Goal: Complete application form: Complete application form

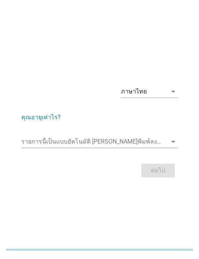
click at [171, 146] on icon "arrow_drop_down" at bounding box center [173, 141] width 9 height 9
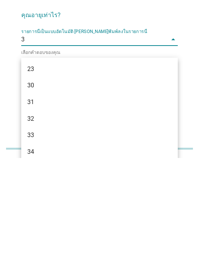
type input "35"
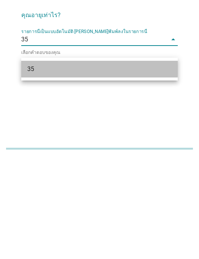
click at [141, 165] on div "35" at bounding box center [93, 169] width 132 height 9
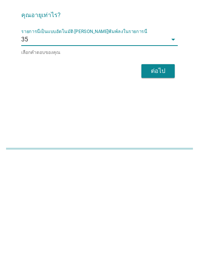
click at [162, 167] on div "ต่อไป" at bounding box center [158, 171] width 21 height 9
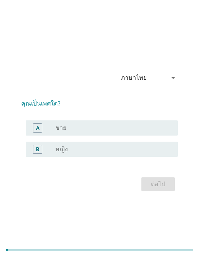
click at [153, 132] on div "radio_button_unchecked ชาย" at bounding box center [110, 128] width 111 height 8
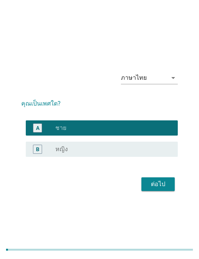
click at [168, 188] on div "ต่อไป" at bounding box center [158, 183] width 21 height 9
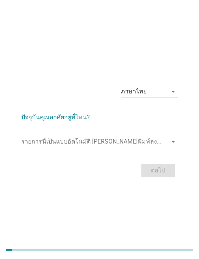
click at [160, 145] on div "รายการนี้เป็นแบบอัตโนมัติ [PERSON_NAME]พิมพ์ลงในรายการนี้ arrow_drop_down" at bounding box center [99, 143] width 157 height 24
click at [172, 146] on icon "arrow_drop_down" at bounding box center [173, 141] width 9 height 9
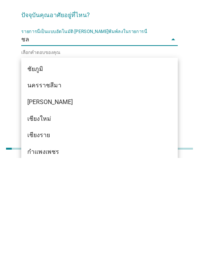
type input "ชลบ"
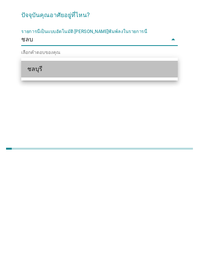
click at [113, 165] on div "ชลบุรี" at bounding box center [93, 169] width 132 height 9
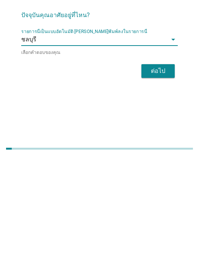
click at [163, 167] on div "ต่อไป" at bounding box center [158, 171] width 21 height 9
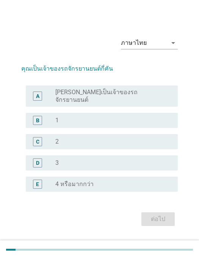
click at [147, 107] on div "A radio_button_unchecked [PERSON_NAME]เป็นเจ้าของรถจักรยานยนต์" at bounding box center [102, 95] width 152 height 21
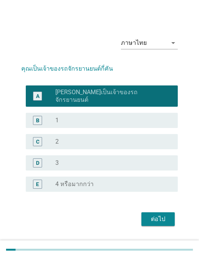
click at [147, 124] on div "radio_button_unchecked 1" at bounding box center [110, 120] width 111 height 8
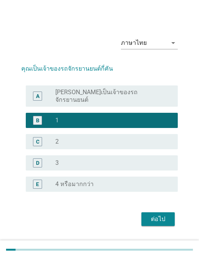
click at [160, 221] on button "ต่อไป" at bounding box center [157, 219] width 33 height 14
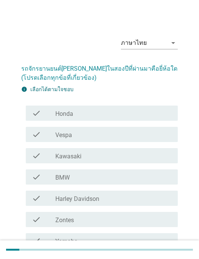
click at [132, 112] on div "check_box_outline_blank Honda" at bounding box center [113, 112] width 117 height 9
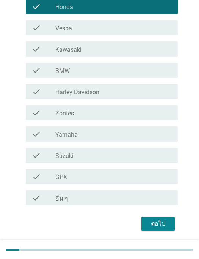
scroll to position [106, 0]
click at [158, 220] on div "ต่อไป" at bounding box center [158, 224] width 21 height 9
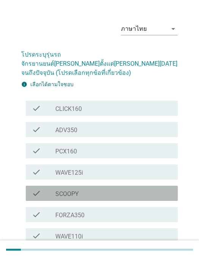
scroll to position [13, 0]
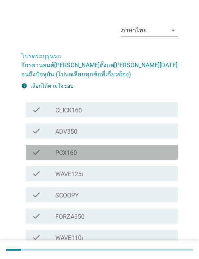
click at [138, 148] on div "check_box_outline_blank PCX160" at bounding box center [113, 152] width 117 height 9
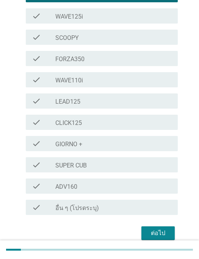
click at [159, 228] on div "ต่อไป" at bounding box center [158, 232] width 21 height 9
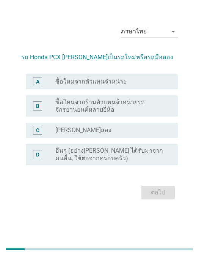
click at [154, 86] on div "radio_button_unchecked ซื้อใหม่จากตัวแทนจำหน่าย" at bounding box center [110, 82] width 111 height 8
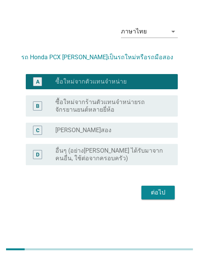
click at [160, 198] on button "ต่อไป" at bounding box center [157, 193] width 33 height 14
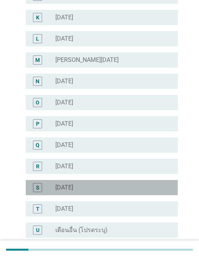
scroll to position [287, 0]
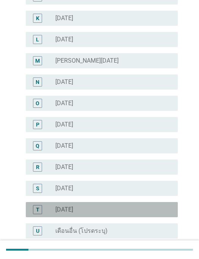
click at [140, 210] on div "radio_button_unchecked สิงหาคม 2025" at bounding box center [110, 210] width 111 height 8
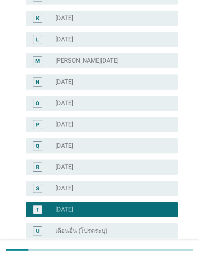
click at [168, 256] on form "คุณซื้อ Honda PCX เมื่อไร A radio_button_unchecked มกราคม 2024 B radio_button_u…" at bounding box center [99, 21] width 157 height 505
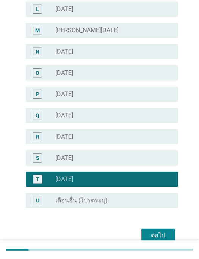
scroll to position [317, 0]
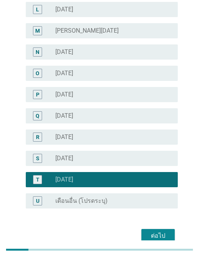
click at [161, 236] on div "ต่อไป" at bounding box center [158, 235] width 21 height 9
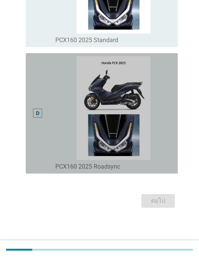
scroll to position [413, 0]
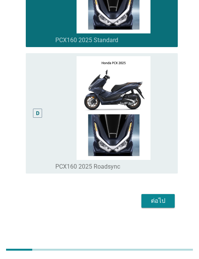
click at [162, 205] on div "ต่อไป" at bounding box center [158, 200] width 21 height 9
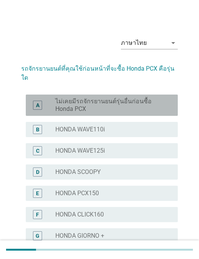
click at [154, 98] on label "ไม่เคยมีรถจักรยานยนต์รุ่นอื่นก่อนซื้อ Honda PCX" at bounding box center [110, 104] width 111 height 15
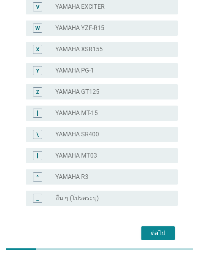
click at [158, 229] on div "ต่อไป" at bounding box center [158, 233] width 21 height 9
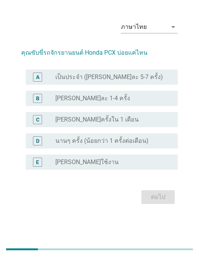
click at [112, 81] on label "เป็นประจำ (อาทิตย์ละ 5-7 ครั้ง)" at bounding box center [109, 78] width 108 height 8
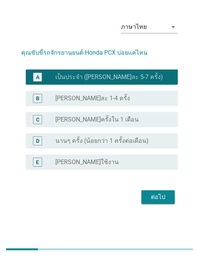
click at [164, 202] on div "ต่อไป" at bounding box center [158, 197] width 21 height 9
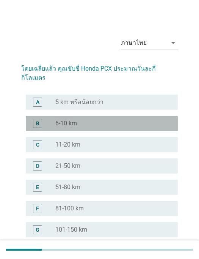
click at [35, 140] on div "C" at bounding box center [37, 144] width 9 height 9
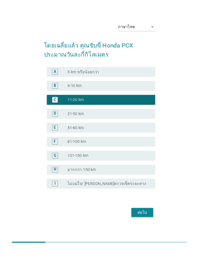
scroll to position [70, 0]
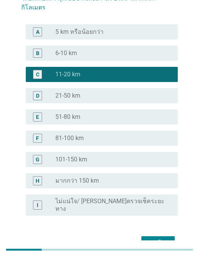
click at [166, 236] on button "ต่อไป" at bounding box center [157, 243] width 33 height 14
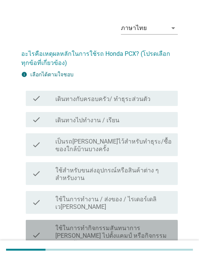
scroll to position [14, 0]
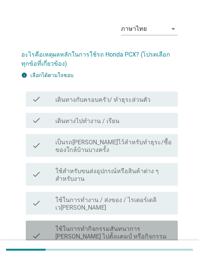
click at [138, 225] on label "ใช้ในการทำกิจกรรมสันทนาการ เช่น ไปตั้งแคมป์ หรือกิจกรรมกลางแจ้ง" at bounding box center [113, 236] width 117 height 23
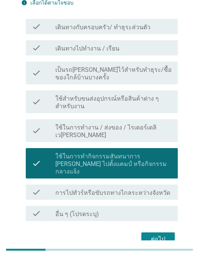
scroll to position [86, 0]
click at [140, 153] on label "ใช้ในการทำกิจกรรมสันทนาการ เช่น ไปตั้งแคมป์ หรือกิจกรรมกลางแจ้ง" at bounding box center [113, 164] width 117 height 23
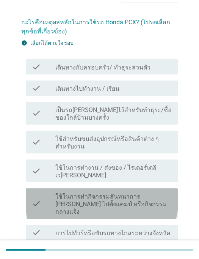
scroll to position [47, 0]
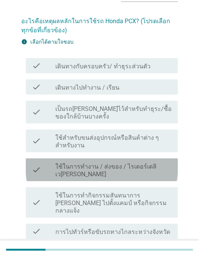
click at [148, 166] on label "ใช้ในการทำงาน / ส่งของ / ไรเดอร์เดลิเวอรี่" at bounding box center [113, 170] width 117 height 15
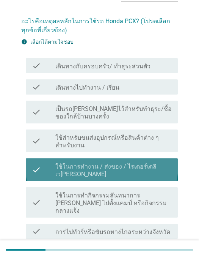
click at [154, 165] on label "ใช้ในการทำงาน / ส่งของ / ไรเดอร์เดลิเวอรี่" at bounding box center [113, 170] width 117 height 15
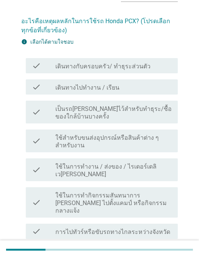
click at [157, 119] on label "เป็นรถสำรองไว้สำหรับทำธุระ/ซื้อของใกล้บ้านบางครั้ง" at bounding box center [113, 112] width 117 height 15
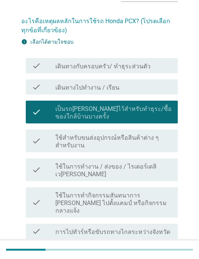
click at [148, 82] on div "check_box_outline_blank เดินทางไปทำงาน / เรียน" at bounding box center [113, 86] width 117 height 9
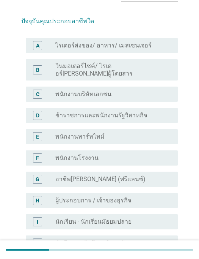
scroll to position [0, 0]
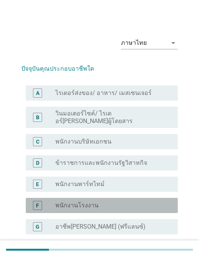
click at [134, 203] on div "radio_button_unchecked พนักงานโรงงาน" at bounding box center [110, 205] width 111 height 8
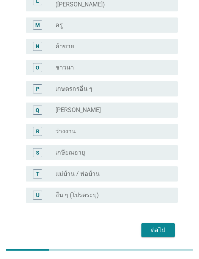
scroll to position [341, 0]
click at [164, 226] on div "ต่อไป" at bounding box center [158, 230] width 21 height 9
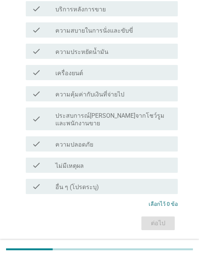
scroll to position [0, 0]
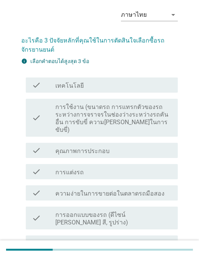
click at [146, 146] on div "check_box_outline_blank คุณภาพการประกอบ" at bounding box center [113, 150] width 117 height 9
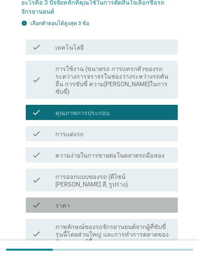
scroll to position [85, 0]
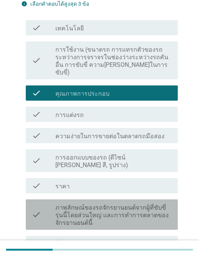
click at [136, 211] on label "ภาพลักษณ์ของรถจักรยานยนต์จากผู้ที่ขับขี่รุ่นนี้โดยส่วนใหญ่ และการทำการตลาดของจั…" at bounding box center [113, 215] width 117 height 23
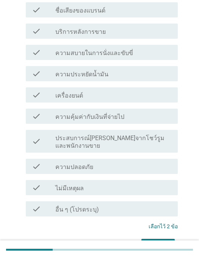
scroll to position [317, 0]
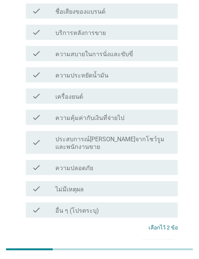
click at [168, 242] on div "ต่อไป" at bounding box center [158, 246] width 21 height 9
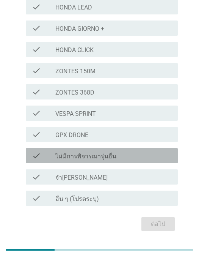
scroll to position [242, 0]
click at [163, 152] on div "check_box_outline_blank ไม่มีการพิจารณารุ่นอื่น" at bounding box center [113, 155] width 117 height 9
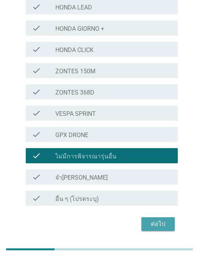
click at [165, 223] on div "ต่อไป" at bounding box center [158, 224] width 21 height 9
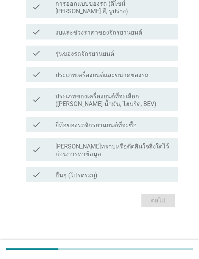
scroll to position [0, 0]
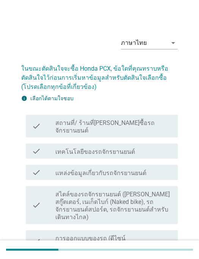
click at [138, 198] on label "สไตล์ของรถจักรยานยนต์ (เช่น สกู๊ตเตอร์, เนเก็ดไบก์ (Naked bike), รถจักรยานยนต์ส…" at bounding box center [113, 205] width 117 height 30
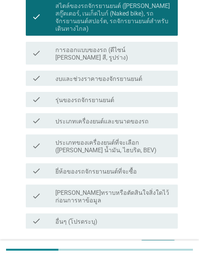
scroll to position [188, 0]
click at [162, 242] on div "ต่อไป" at bounding box center [158, 246] width 21 height 9
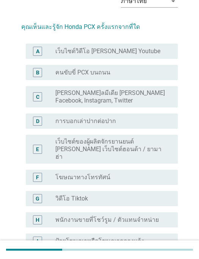
scroll to position [41, 0]
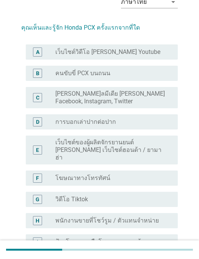
click at [141, 136] on div "E radio_button_unchecked เว็บไซต์ของผู้ผลิตจักรยานยนต์ เช่น เว็บไซต์ฮอนด้า / ยา…" at bounding box center [102, 149] width 152 height 29
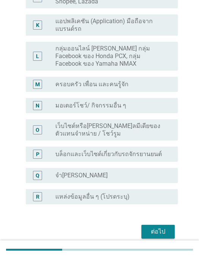
scroll to position [309, 0]
click at [166, 227] on div "ต่อไป" at bounding box center [158, 231] width 21 height 9
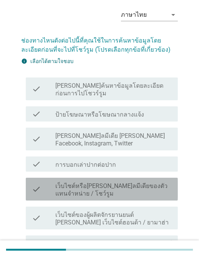
scroll to position [82, 0]
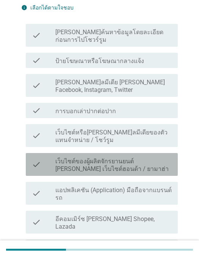
click at [146, 165] on label "เว็บไซต์ของผู้ผลิตจักรยานยนต์ เช่น เว็บไซต์ฮอนด้า / ยามาฮ่า" at bounding box center [113, 164] width 117 height 15
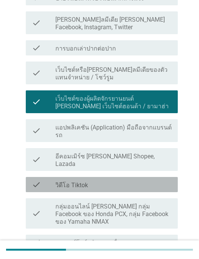
click at [154, 180] on div "check_box_outline_blank วิดีโอ Tiktok" at bounding box center [113, 184] width 117 height 9
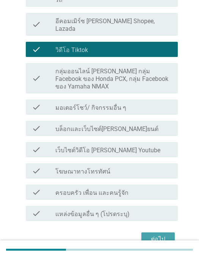
scroll to position [279, 0]
click at [164, 235] on div "ต่อไป" at bounding box center [158, 239] width 21 height 9
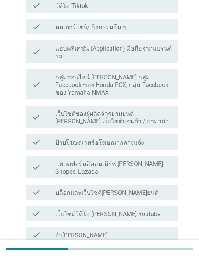
scroll to position [0, 0]
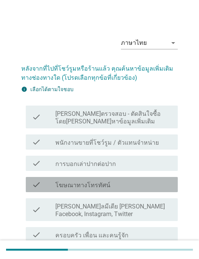
click at [137, 180] on div "check_box_outline_blank โฆษณาทางโทรทัศน์" at bounding box center [113, 184] width 117 height 9
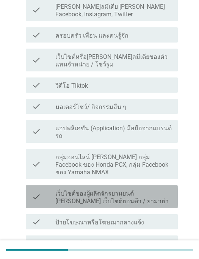
click at [148, 190] on label "เว็บไซต์ของผู้ผลิตจักรยานยนต์ เช่น เว็บไซต์ฮอนด้า / ยามาฮ่า" at bounding box center [113, 197] width 117 height 15
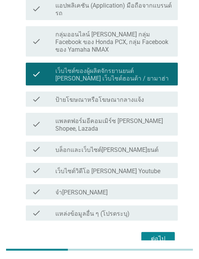
scroll to position [321, 0]
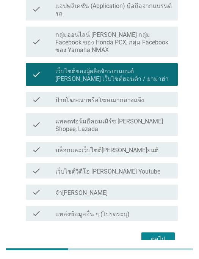
click at [150, 166] on div "check_box_outline_blank เว็บไซต์วิดีโอ เช่น Youtube" at bounding box center [113, 170] width 117 height 9
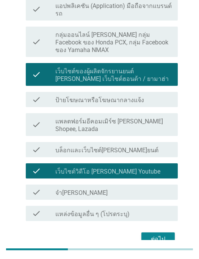
click at [162, 235] on div "ต่อไป" at bounding box center [158, 239] width 21 height 9
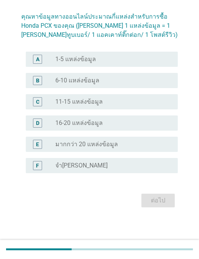
scroll to position [0, 0]
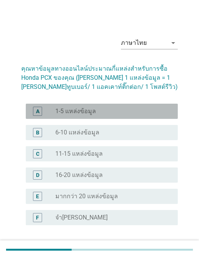
click at [149, 112] on div "radio_button_unchecked 1-5 แหล่งข้อมูล" at bounding box center [110, 111] width 111 height 8
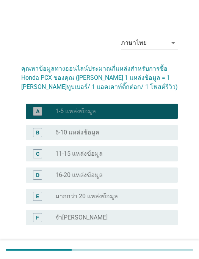
click at [164, 253] on div "ต่อไป" at bounding box center [158, 252] width 21 height 9
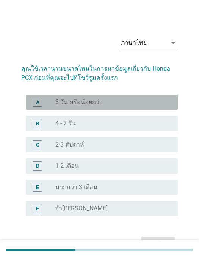
click at [150, 101] on div "radio_button_unchecked 3 วัน หรือน้อยกว่า" at bounding box center [110, 102] width 111 height 8
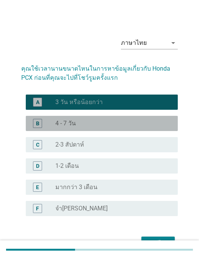
click at [139, 129] on div "B radio_button_unchecked 4 - 7 วัน" at bounding box center [102, 123] width 152 height 15
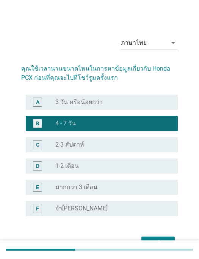
click at [162, 239] on div "ต่อไป" at bounding box center [158, 243] width 21 height 9
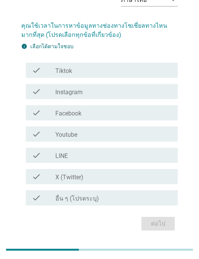
scroll to position [42, 0]
click at [144, 116] on div "check_box_outline_blank Facebook" at bounding box center [113, 113] width 117 height 9
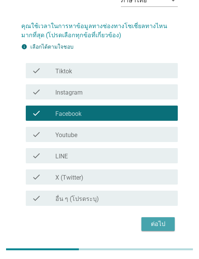
click at [167, 225] on div "ต่อไป" at bounding box center [158, 224] width 21 height 9
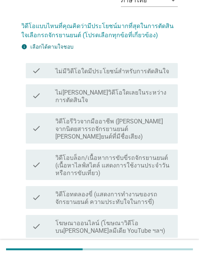
scroll to position [0, 0]
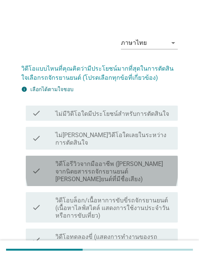
click at [157, 160] on label "วิดีโอรีวิวจากมืออาชีพ (เช่น จากนิตยสารรถจักรยานยนต์ ช่องยานยนต์ที่มีชื่อเสียง)" at bounding box center [113, 171] width 117 height 23
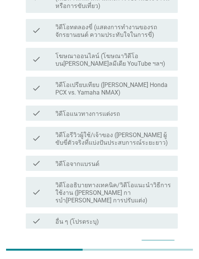
scroll to position [209, 0]
click at [162, 242] on div "ต่อไป" at bounding box center [158, 246] width 21 height 9
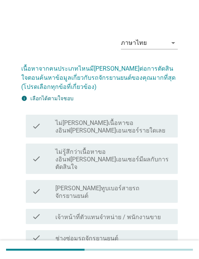
click at [140, 180] on div "check check_box_outline_blank ยูทูบเบอร์สายรถจักรยานยนต์" at bounding box center [102, 191] width 152 height 23
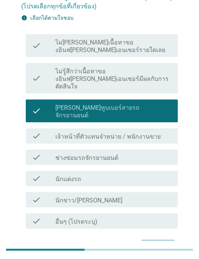
scroll to position [80, 0]
click at [161, 242] on div "ต่อไป" at bounding box center [158, 246] width 21 height 9
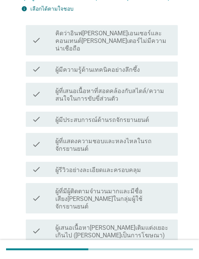
scroll to position [0, 0]
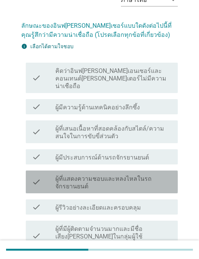
click at [149, 175] on label "ผู้ที่แสดงความชอบและหลงไหลในรถจักรยานยนต์" at bounding box center [113, 182] width 117 height 15
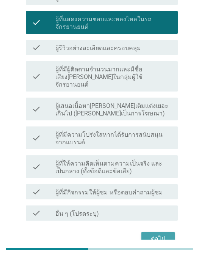
scroll to position [201, 0]
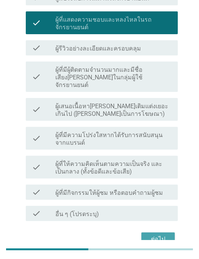
click at [160, 235] on div "ต่อไป" at bounding box center [158, 239] width 21 height 9
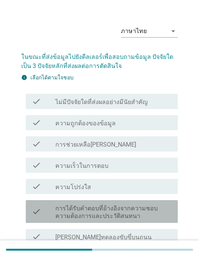
scroll to position [17, 0]
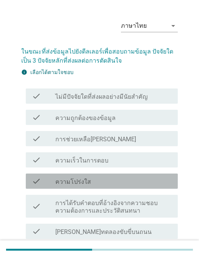
click at [155, 182] on div "check_box_outline_blank ความโปร่งใส" at bounding box center [113, 180] width 117 height 9
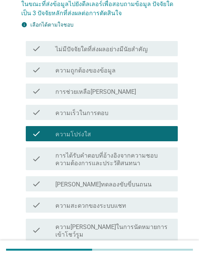
click at [148, 198] on div "check check_box_outline_blank ความสะดวกของระบบแชท" at bounding box center [102, 204] width 152 height 15
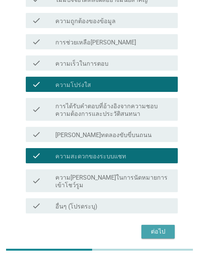
scroll to position [113, 0]
click at [161, 227] on div "ต่อไป" at bounding box center [158, 231] width 21 height 9
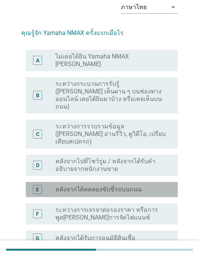
click at [159, 185] on div "radio_button_unchecked หลังจากได้ทดลองขับขี่รถบนถนน" at bounding box center [110, 189] width 111 height 8
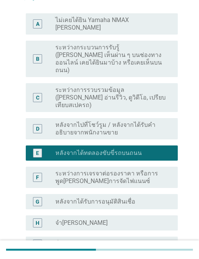
scroll to position [96, 0]
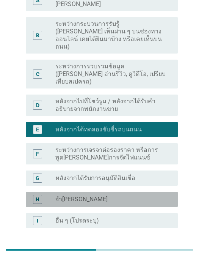
click at [151, 192] on div "H radio_button_unchecked จำไม่ได้" at bounding box center [102, 199] width 152 height 15
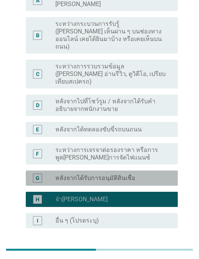
click at [154, 174] on div "radio_button_unchecked หลังจากได้รับการอนุมัติสินเชื่อ" at bounding box center [110, 178] width 111 height 8
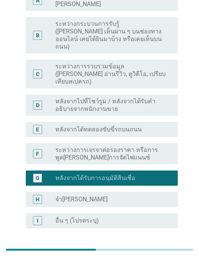
click at [151, 146] on label "ระหว่างการเจรจาต่อรองราคา หรือการพูดคุยเรื่องการจัดไฟแนนซ์" at bounding box center [110, 153] width 111 height 15
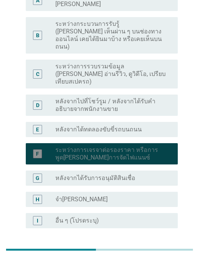
click at [165, 251] on div "ต่อไป" at bounding box center [158, 255] width 21 height 9
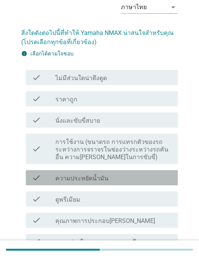
scroll to position [57, 0]
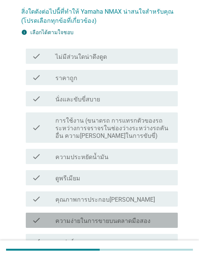
click at [143, 219] on label "ความง่ายในการขายบนตลาดมือสอง" at bounding box center [102, 221] width 95 height 8
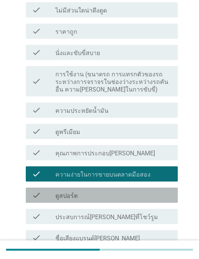
scroll to position [155, 0]
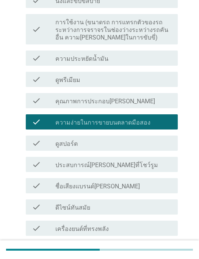
click at [150, 214] on div "check check_box_outline_blank ดีไซน์ทันสมัย" at bounding box center [102, 206] width 152 height 15
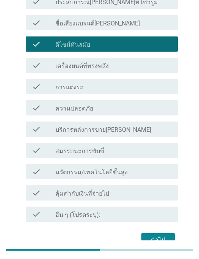
scroll to position [299, 0]
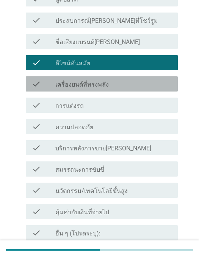
click at [161, 80] on div "check_box_outline_blank เครื่องยนต์ที่ทรงพลัง" at bounding box center [113, 83] width 117 height 9
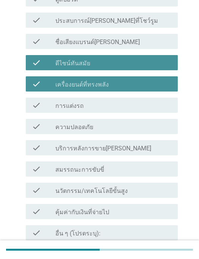
click at [160, 66] on div "check_box_outline_blank ดีไซน์ทันสมัย" at bounding box center [113, 62] width 117 height 9
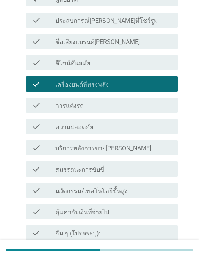
click at [167, 253] on button "ต่อไป" at bounding box center [157, 258] width 33 height 14
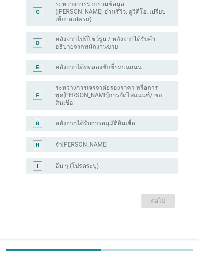
scroll to position [0, 0]
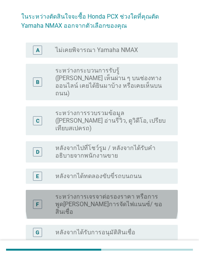
click at [155, 193] on label "ระหว่างการเจรจาต่อรองราคา หรือการพูดคุยเรื่องการจัดไฟแนนซ์/ ขอสินเชื่อ" at bounding box center [110, 204] width 111 height 23
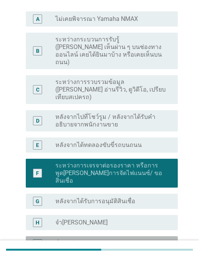
scroll to position [105, 0]
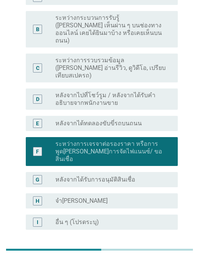
click at [162, 252] on div "ต่อไป" at bounding box center [158, 256] width 21 height 9
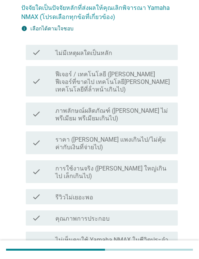
scroll to position [62, 0]
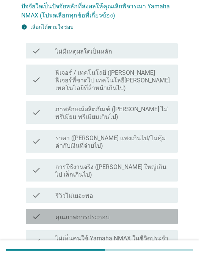
click at [144, 209] on div "check check_box_outline_blank คุณภาพการประกอบ" at bounding box center [102, 216] width 152 height 15
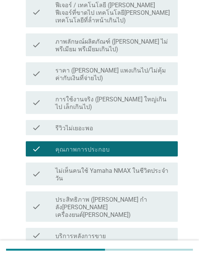
click at [138, 253] on label "การแต่งรถ (เช่น ตัวเลือกในการแต่งรถน้อย)" at bounding box center [113, 260] width 117 height 15
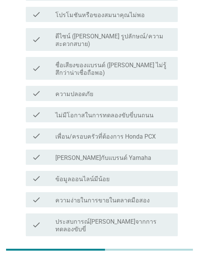
scroll to position [470, 0]
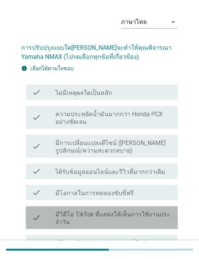
scroll to position [38, 0]
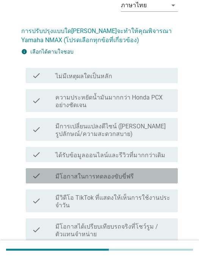
click at [151, 170] on div "check check_box_outline_blank มีโอกาสในการทดลองขับขี่ฟรี" at bounding box center [102, 175] width 152 height 15
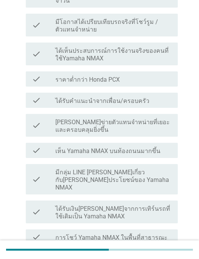
scroll to position [256, 0]
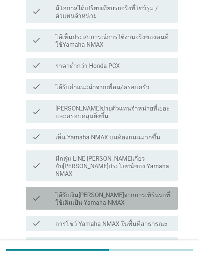
click at [151, 191] on label "ได้รับเงินเพิ่มจากการเทิร์นรถที่ใช้เดิมเป็น Yamaha NMAX" at bounding box center [113, 198] width 117 height 15
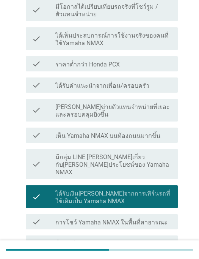
scroll to position [280, 0]
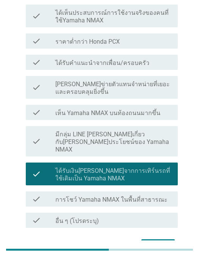
click at [162, 241] on div "ต่อไป" at bounding box center [158, 245] width 21 height 9
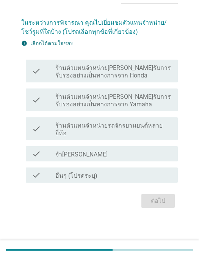
scroll to position [19, 0]
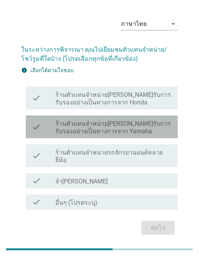
click at [151, 127] on label "ร้านตัวแทนจำหน่ายที่ได้รับการรับรองอย่างเป็นทางการจาก Yamaha" at bounding box center [113, 127] width 117 height 15
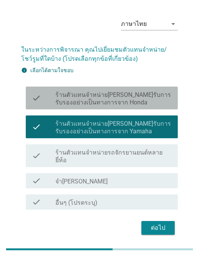
click at [159, 103] on label "ร้านตัวแทนจำหน่ายที่ได้รับการรับรองอย่างเป็นทางการจาก Honda" at bounding box center [113, 98] width 117 height 15
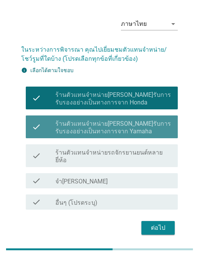
click at [149, 130] on label "ร้านตัวแทนจำหน่ายที่ได้รับการรับรองอย่างเป็นทางการจาก Yamaha" at bounding box center [113, 127] width 117 height 15
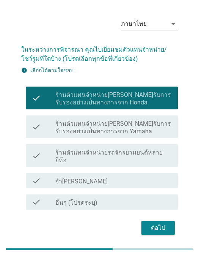
click at [166, 225] on div "ต่อไป" at bounding box center [158, 227] width 21 height 9
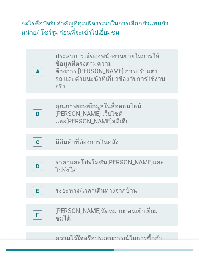
scroll to position [52, 0]
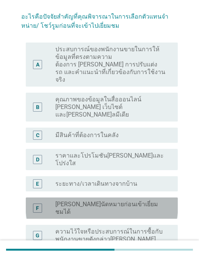
click at [149, 197] on div "F radio_button_unchecked สามารถนัดหมายก่อนเข้าเยี่ยมชมได้" at bounding box center [102, 207] width 152 height 21
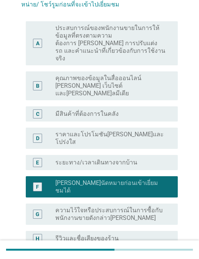
click at [151, 256] on div "radio_button_unchecked มีให้ทดลองขับขี่จริงบนท้องถนน" at bounding box center [110, 260] width 111 height 8
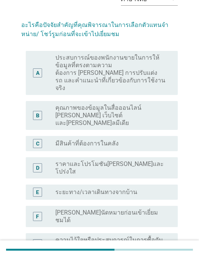
click at [170, 104] on div "radio_button_unchecked คุณภาพของข้อมูลในสื่อออนไลน์ เช่น เว็บไซต์ และโซเชียลมีเ…" at bounding box center [113, 115] width 117 height 23
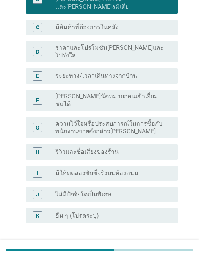
scroll to position [159, 0]
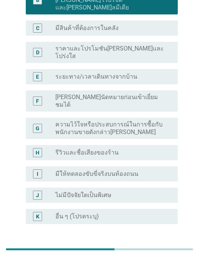
click at [163, 247] on div "ต่อไป" at bounding box center [158, 251] width 21 height 9
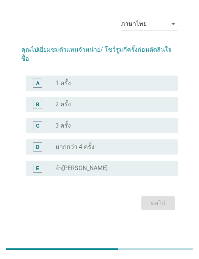
click at [170, 87] on div "radio_button_unchecked 1 ครั้ง" at bounding box center [113, 84] width 117 height 8
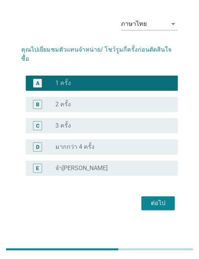
click at [169, 210] on button "ต่อไป" at bounding box center [157, 203] width 33 height 14
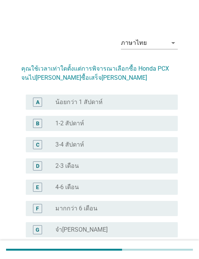
click at [152, 129] on div "B radio_button_unchecked 1-2 สัปดาห์" at bounding box center [102, 123] width 152 height 15
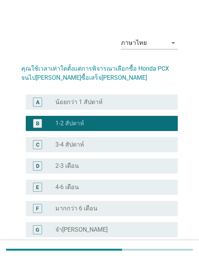
click at [160, 258] on div "ต่อไป" at bounding box center [158, 264] width 21 height 9
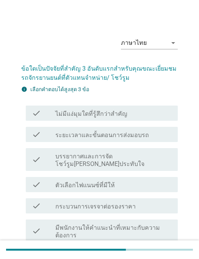
click at [127, 203] on label "กระบวนการเจรจาต่อรองราคา" at bounding box center [95, 207] width 80 height 8
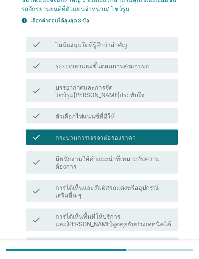
click at [149, 213] on label "การได้เห็นพื้นที่ให้บริการและสามารถพูดคุยกับช่างเทคนิคได้" at bounding box center [113, 220] width 117 height 15
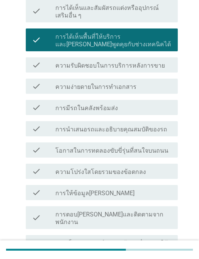
scroll to position [248, 0]
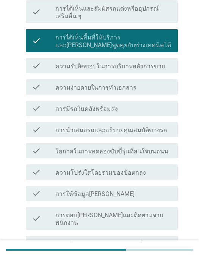
click at [161, 182] on div "check check_box_outline_blank การให้ข้อมูลที่ชัดเจน" at bounding box center [99, 192] width 157 height 21
click at [154, 188] on div "check_box_outline_blank การให้ข้อมูลที่ชัดเจน" at bounding box center [113, 192] width 117 height 9
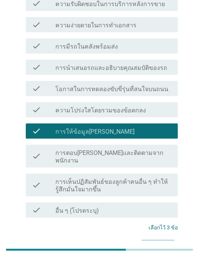
click at [165, 242] on div "ต่อไป" at bounding box center [158, 246] width 21 height 9
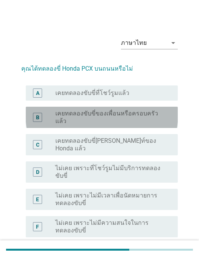
click at [140, 111] on label "เคยทดลองขับขี่ของเพื่อนหรือครอบครัวแล้ว" at bounding box center [110, 117] width 111 height 15
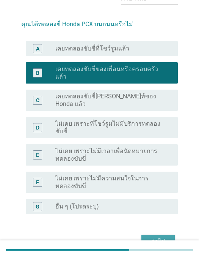
scroll to position [43, 0]
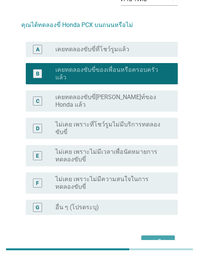
click at [163, 238] on div "ต่อไป" at bounding box center [158, 242] width 21 height 9
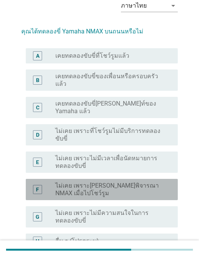
scroll to position [36, 0]
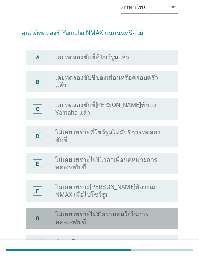
click at [126, 210] on label "ไม่เคย เพราะไม่มีความสนใจในการทดลองขับขี่" at bounding box center [110, 217] width 111 height 15
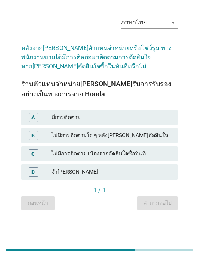
scroll to position [19, 0]
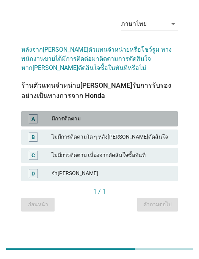
click at [144, 124] on div "มีการติดตาม" at bounding box center [112, 119] width 121 height 9
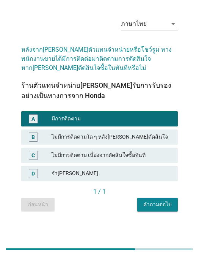
click at [162, 209] on div "คำถามต่อไป" at bounding box center [157, 205] width 28 height 8
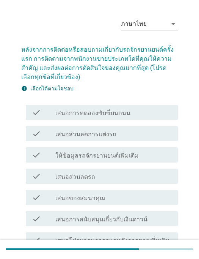
scroll to position [0, 0]
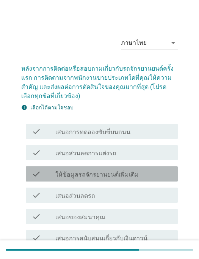
click at [137, 185] on div "check check_box_outline_blank เสนอส่วนลดรถ" at bounding box center [99, 194] width 157 height 21
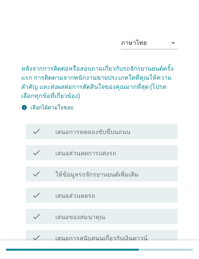
click at [139, 197] on div "check_box_outline_blank เสนอส่วนลดรถ" at bounding box center [113, 194] width 117 height 9
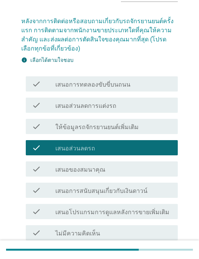
scroll to position [47, 0]
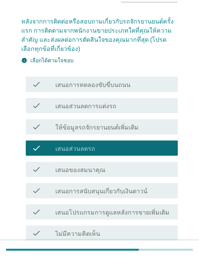
click at [129, 232] on div "check_box_outline_blank ไม่มีความคิดเห็น" at bounding box center [113, 232] width 117 height 9
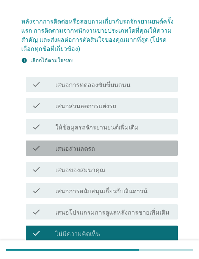
click at [136, 152] on div "check_box_outline_blank เสนอส่วนลดรถ" at bounding box center [113, 147] width 117 height 9
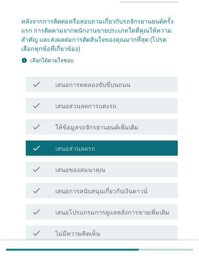
click at [129, 209] on label "เสนอโปรแกรมการดูแลหลังการขายเพิ่มเติม" at bounding box center [112, 213] width 114 height 8
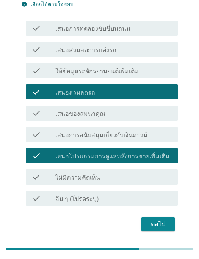
click at [160, 218] on button "ต่อไป" at bounding box center [157, 224] width 33 height 14
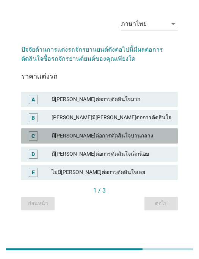
click at [144, 141] on div "มีอิทธิพลต่อการตัดสินใจปานกลาง" at bounding box center [112, 136] width 121 height 9
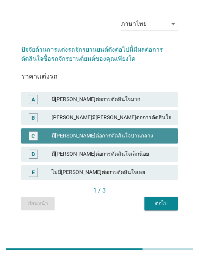
click at [166, 207] on div "ต่อไป" at bounding box center [161, 203] width 21 height 8
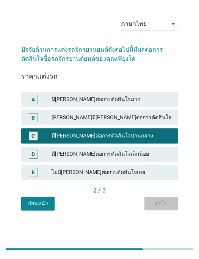
scroll to position [0, 0]
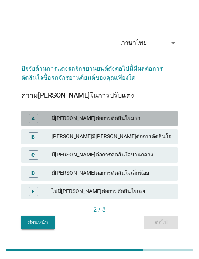
click at [158, 141] on div "ค่อนข้างมีอิทธิพลต่อการตัดสินใจ" at bounding box center [112, 136] width 121 height 9
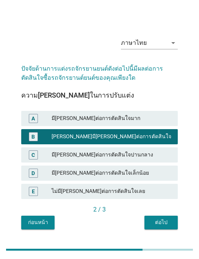
click at [169, 226] on div "ต่อไป" at bounding box center [161, 222] width 21 height 8
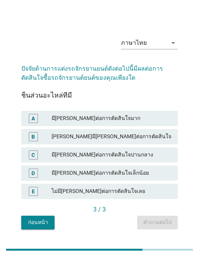
click at [155, 123] on div "มีอิทธิพลต่อการตัดสินใจมาก" at bounding box center [112, 118] width 121 height 9
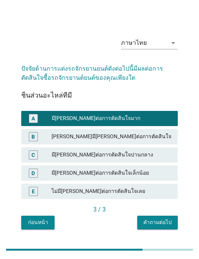
click at [164, 226] on div "คำถามต่อไป" at bounding box center [157, 222] width 28 height 8
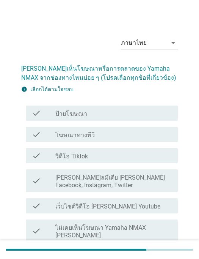
click at [152, 141] on div "check check_box_outline_blank โฆษณาทางทีวี" at bounding box center [102, 134] width 152 height 15
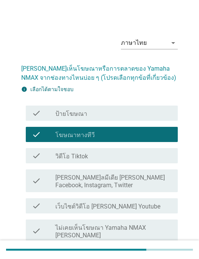
click at [168, 250] on div at bounding box center [99, 249] width 187 height 2
click at [158, 256] on div at bounding box center [99, 249] width 187 height 13
click at [163, 256] on div at bounding box center [99, 249] width 187 height 13
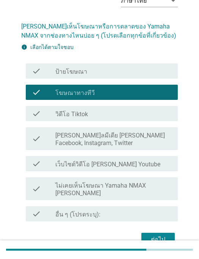
scroll to position [47, 0]
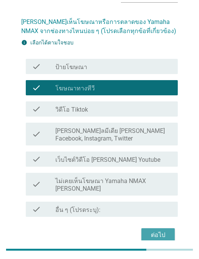
click at [157, 230] on div "ต่อไป" at bounding box center [158, 234] width 21 height 9
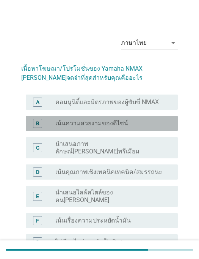
click at [164, 124] on div "radio_button_unchecked เน้นความสวยงามของดีไซน์" at bounding box center [110, 123] width 111 height 8
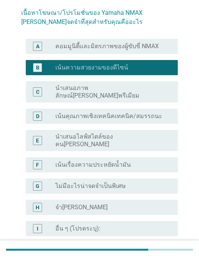
scroll to position [55, 0]
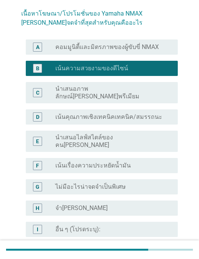
click at [160, 113] on div "radio_button_unchecked เน้นคุณภาพเชิงเทคนิคเทคนิค/สมรรถนะ" at bounding box center [110, 117] width 111 height 8
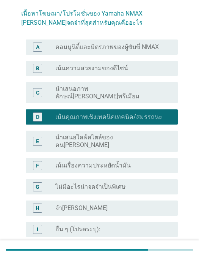
click at [164, 258] on div "ต่อไป" at bounding box center [158, 263] width 21 height 9
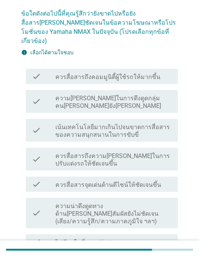
scroll to position [0, 0]
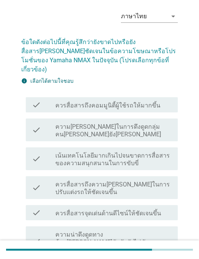
click at [157, 181] on label "ควรสื่อสารถึงความสามารถในการปรับแต่งรถให้ชัดเจนขึ้น" at bounding box center [113, 188] width 117 height 15
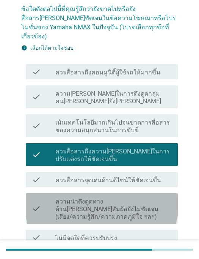
scroll to position [84, 0]
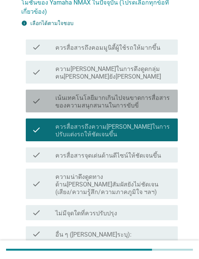
click at [167, 96] on label "เน้นเทคโนโลยีมากเกินไปจนขาดการสื่อสารของความสนุกสนานในการขับขี่" at bounding box center [113, 101] width 117 height 15
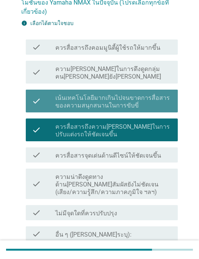
click at [163, 255] on div "ต่อไป" at bounding box center [158, 259] width 21 height 9
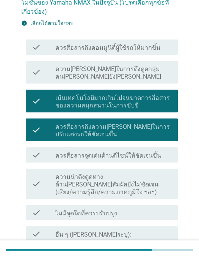
scroll to position [0, 0]
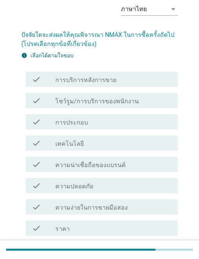
click at [151, 184] on div "check_box_outline_blank ความปลอดภัย" at bounding box center [113, 185] width 117 height 9
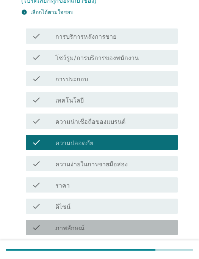
click at [134, 220] on div "check check_box_outline_blank ภาพลักษณ์" at bounding box center [102, 227] width 152 height 15
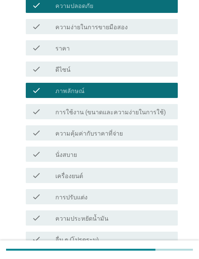
scroll to position [249, 0]
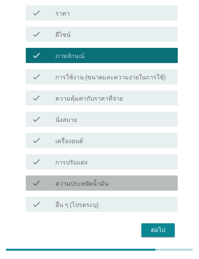
click at [148, 185] on div "check_box_outline_blank ความประหยัดน้ำมัน" at bounding box center [113, 182] width 117 height 9
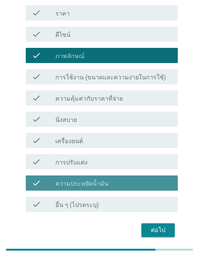
click at [165, 233] on div "ต่อไป" at bounding box center [158, 229] width 21 height 9
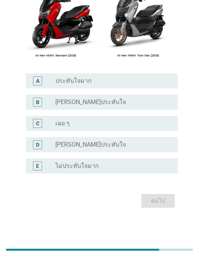
scroll to position [0, 0]
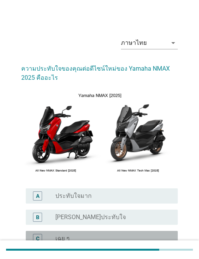
click at [82, 243] on div "C radio_button_unchecked เฉย ๆ" at bounding box center [102, 238] width 152 height 15
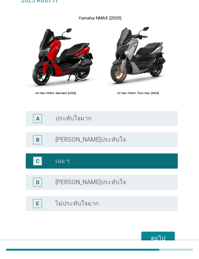
scroll to position [84, 0]
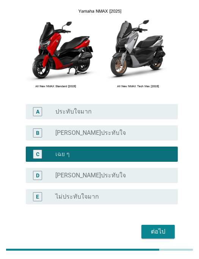
click at [163, 232] on div "ต่อไป" at bounding box center [158, 231] width 21 height 9
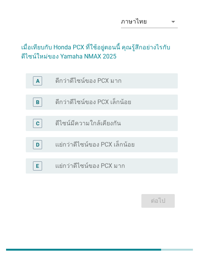
scroll to position [19, 0]
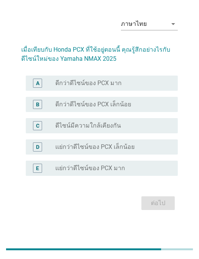
click at [150, 108] on div "radio_button_unchecked ดีกว่าดีไซน์ของ PCX เล็กน้อย" at bounding box center [110, 105] width 111 height 8
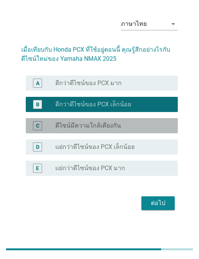
click at [160, 130] on div "radio_button_unchecked ดีไซน์มีความใกล้เคียงกัน" at bounding box center [110, 126] width 111 height 8
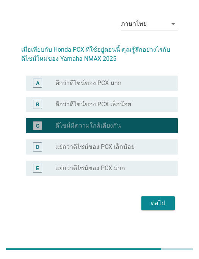
click at [161, 108] on div "radio_button_unchecked ดีกว่าดีไซน์ของ PCX เล็กน้อย" at bounding box center [110, 105] width 111 height 8
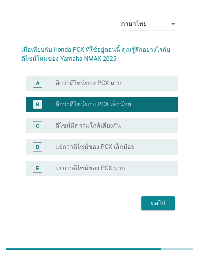
click at [164, 208] on div "ต่อไป" at bounding box center [158, 203] width 21 height 9
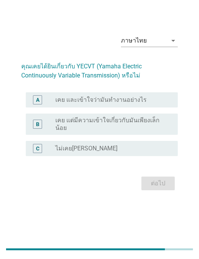
scroll to position [0, 0]
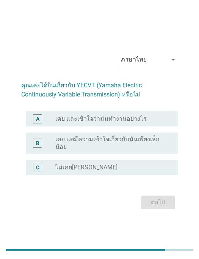
click at [146, 122] on div "radio_button_unchecked เคย และเข้าใจว่ามันทำงานอย่างไร" at bounding box center [110, 119] width 111 height 8
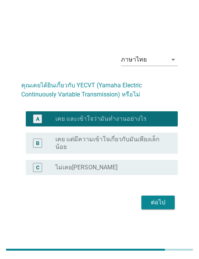
click at [166, 207] on div "ต่อไป" at bounding box center [158, 202] width 21 height 9
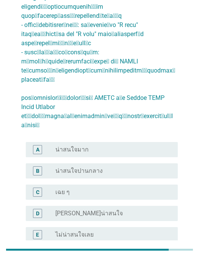
scroll to position [189, 0]
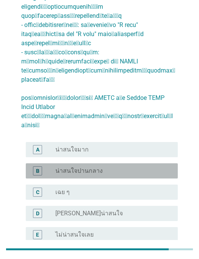
click at [159, 167] on div "radio_button_unchecked น่าสนใจปานกลาง" at bounding box center [110, 171] width 111 height 8
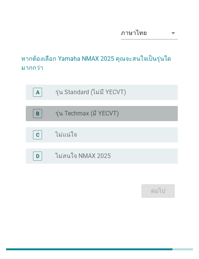
click at [156, 118] on div "radio_button_unchecked รุ่น Techmax (มี YECVT)" at bounding box center [110, 114] width 111 height 8
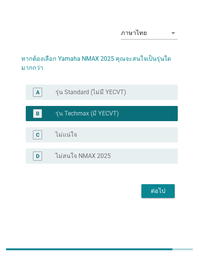
click at [165, 196] on div "ต่อไป" at bounding box center [158, 191] width 21 height 9
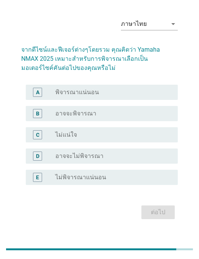
scroll to position [0, 0]
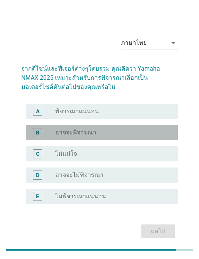
click at [139, 157] on div "radio_button_unchecked ไม่แน่ใจ" at bounding box center [110, 154] width 111 height 8
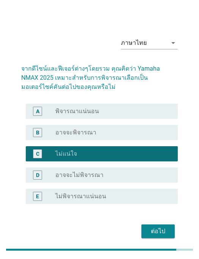
click at [159, 232] on div "ต่อไป" at bounding box center [158, 230] width 21 height 9
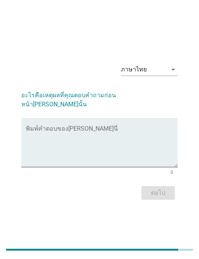
click at [138, 144] on textarea "พิมพ์คำตอบของคุณ ที่นี่" at bounding box center [102, 147] width 152 height 40
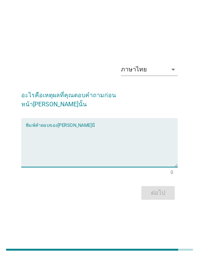
scroll to position [19, 0]
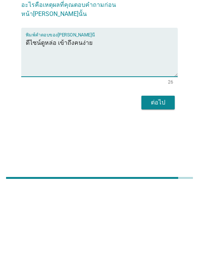
type textarea "ดีไซน์ดูหล่อ เข้าถึงคนง่าย"
click at [161, 170] on div "ต่อไป" at bounding box center [158, 174] width 21 height 9
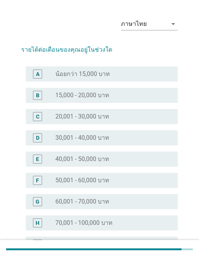
scroll to position [0, 0]
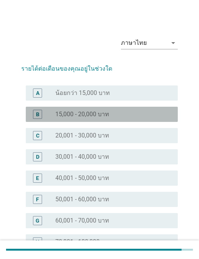
click at [136, 135] on div "radio_button_unchecked 20,001 - 30,000 บาท" at bounding box center [110, 136] width 111 height 8
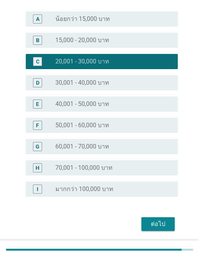
scroll to position [74, 0]
click at [163, 225] on div "ต่อไป" at bounding box center [158, 224] width 21 height 9
